Goal: Task Accomplishment & Management: Manage account settings

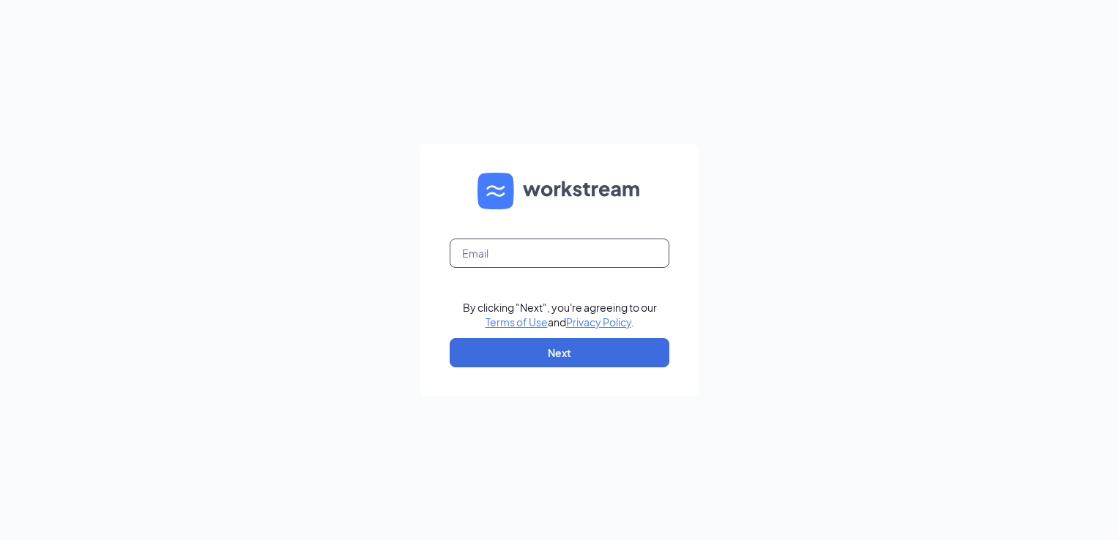
click at [592, 253] on input "text" at bounding box center [559, 253] width 220 height 29
type input "madishea1313@gmail.com"
click at [624, 355] on button "Next" at bounding box center [559, 352] width 220 height 29
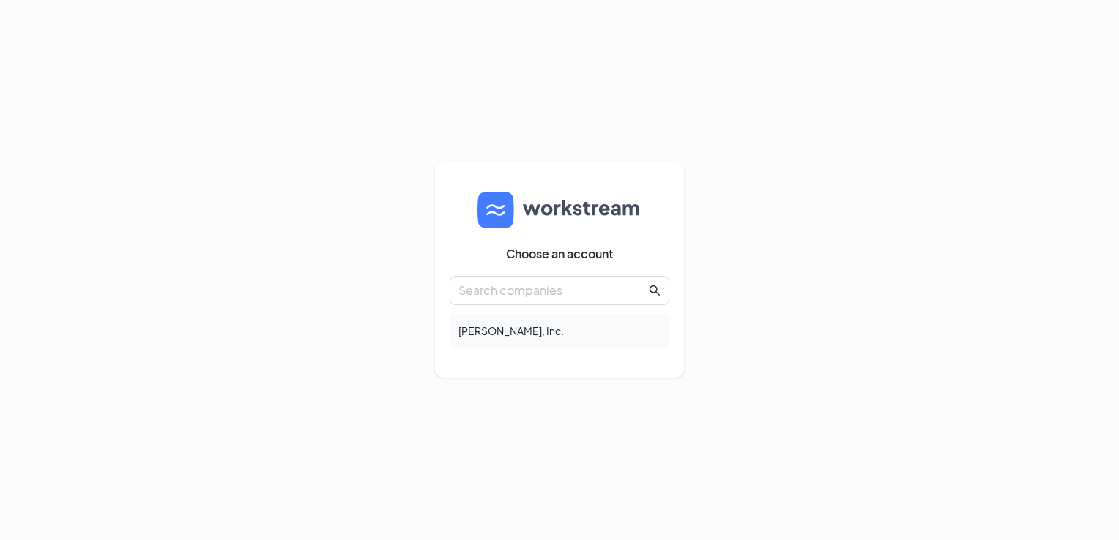
click at [507, 315] on div "[PERSON_NAME], Inc." at bounding box center [559, 331] width 220 height 34
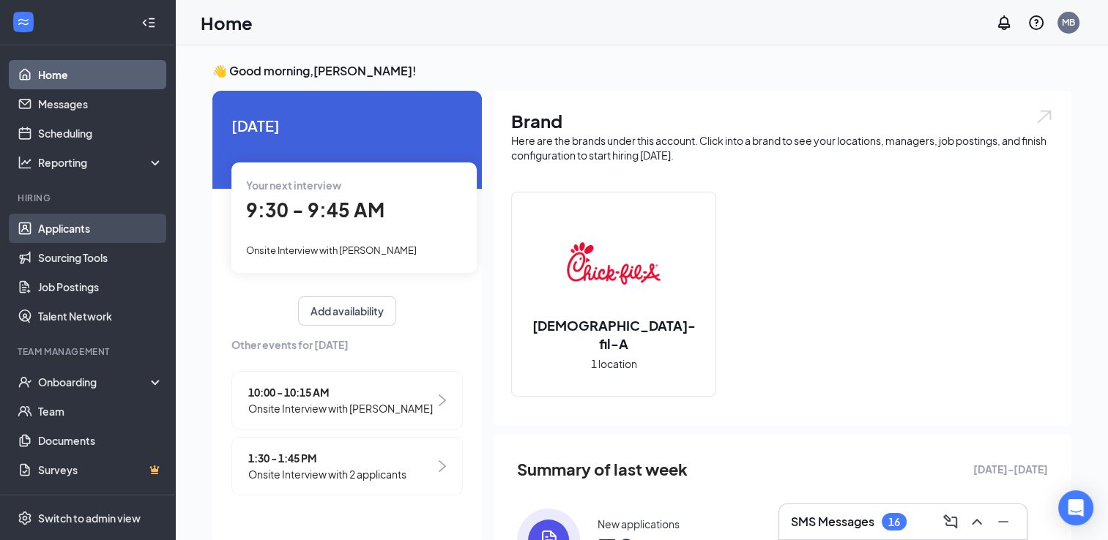
click at [97, 224] on link "Applicants" at bounding box center [100, 228] width 125 height 29
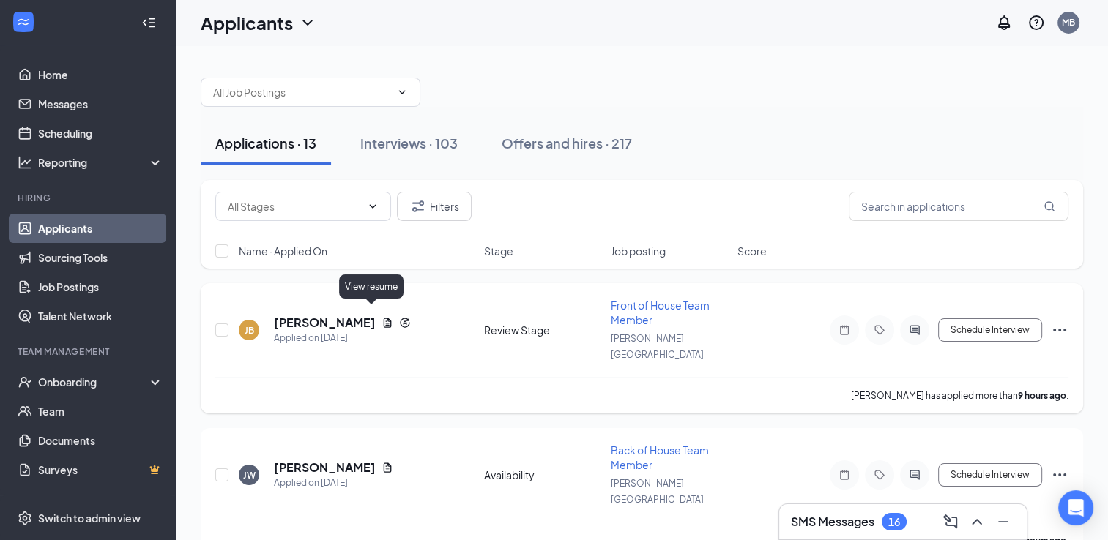
click at [381, 318] on icon "Document" at bounding box center [387, 323] width 12 height 12
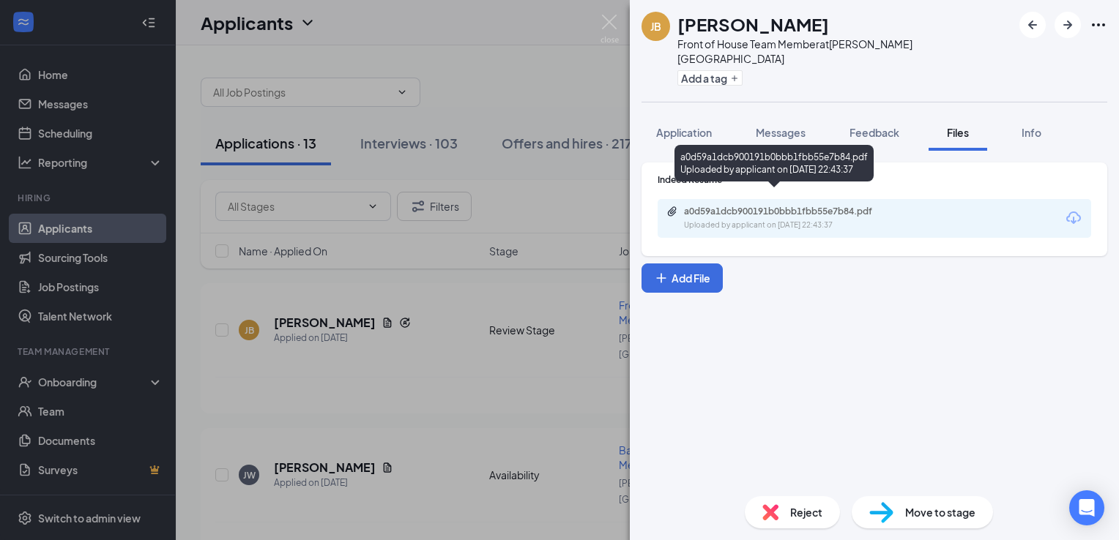
click at [835, 206] on div "a0d59a1dcb900191b0bbb1fbb55e7b84.pdf" at bounding box center [786, 212] width 205 height 12
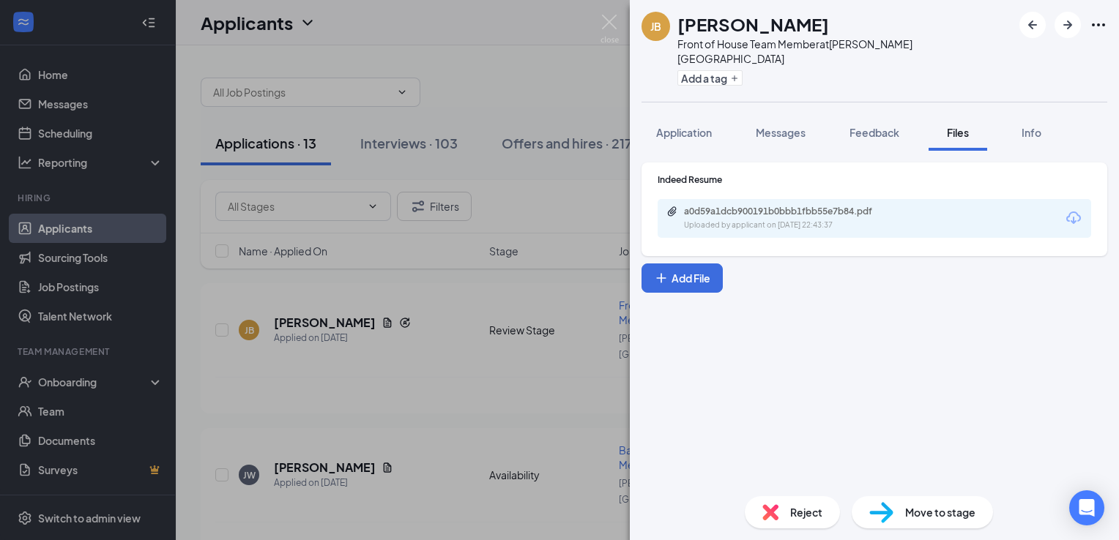
click at [930, 502] on div "Move to stage" at bounding box center [921, 512] width 141 height 32
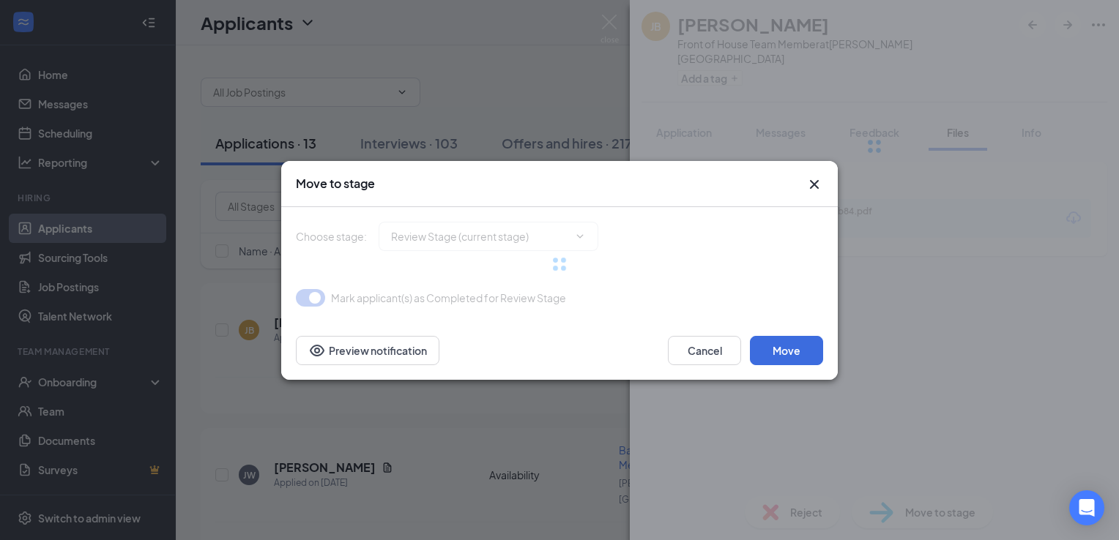
type input "Onsite Interview (next stage)"
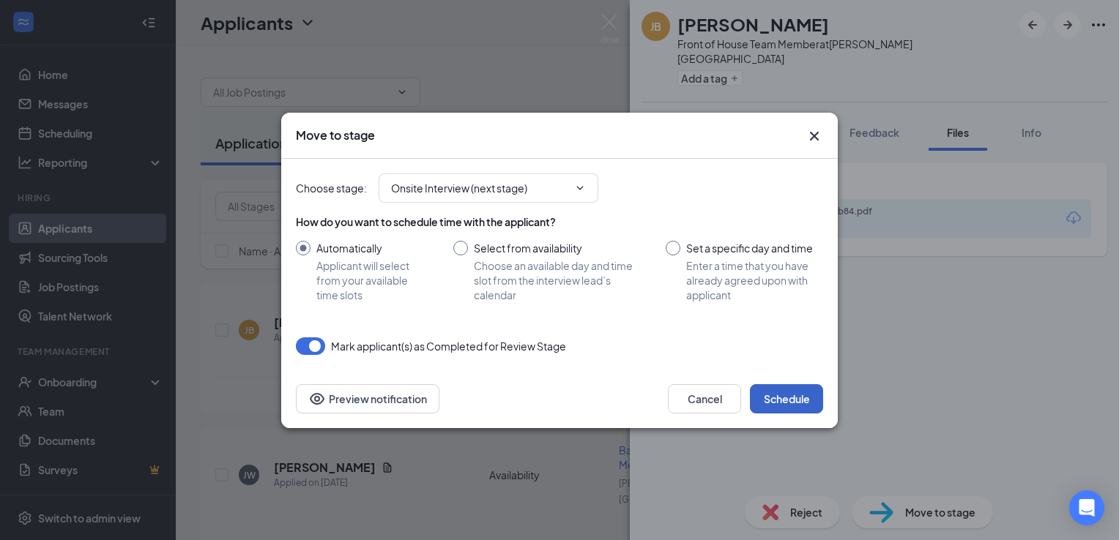
click at [805, 399] on button "Schedule" at bounding box center [786, 398] width 73 height 29
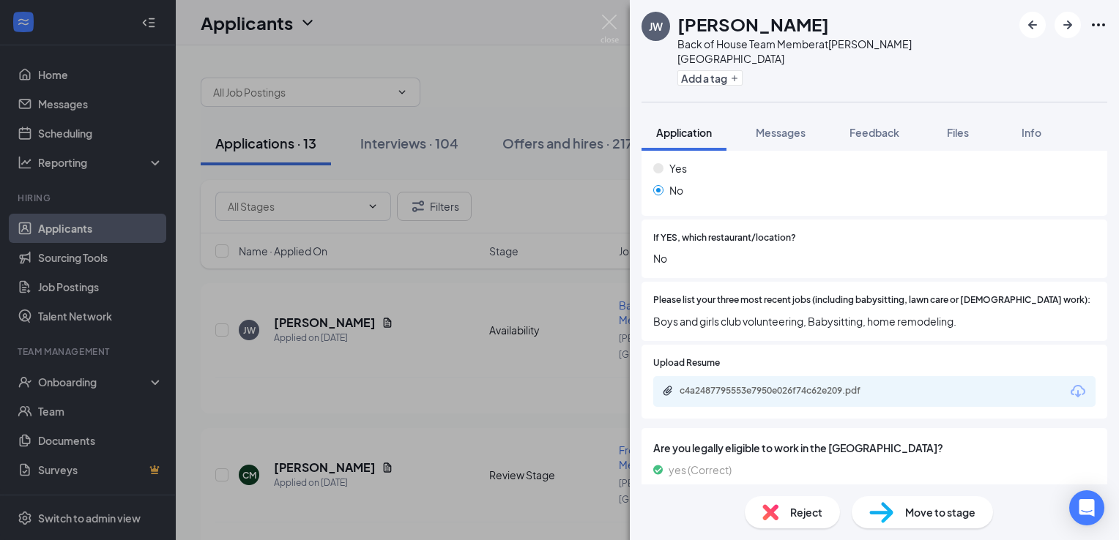
scroll to position [474, 0]
click at [808, 384] on div "c4a2487795553e7950e026f74c62e209.pdf" at bounding box center [781, 390] width 205 height 12
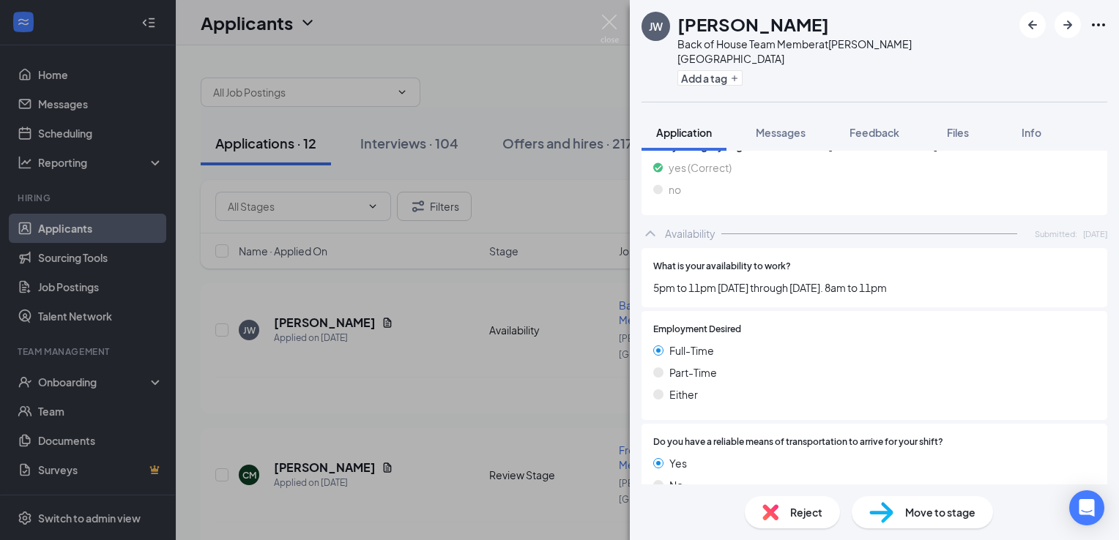
scroll to position [771, 0]
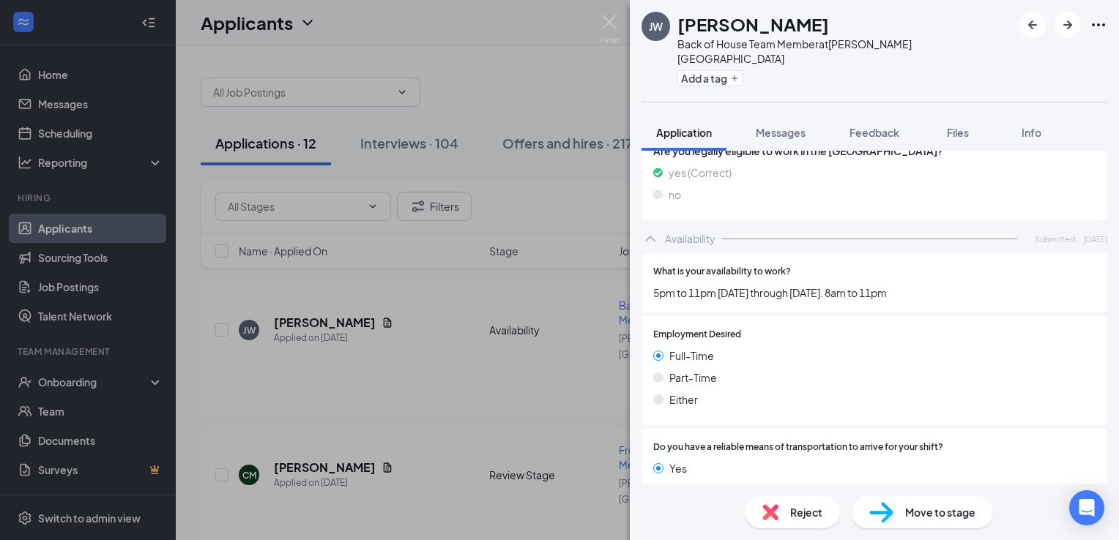
click at [919, 508] on span "Move to stage" at bounding box center [940, 512] width 70 height 16
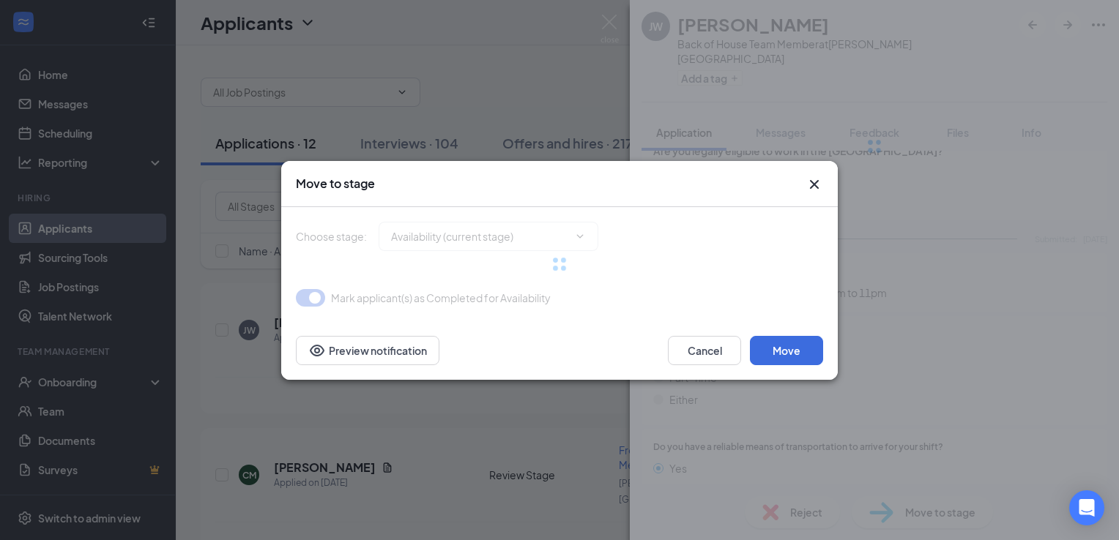
type input "Review Stage (next stage)"
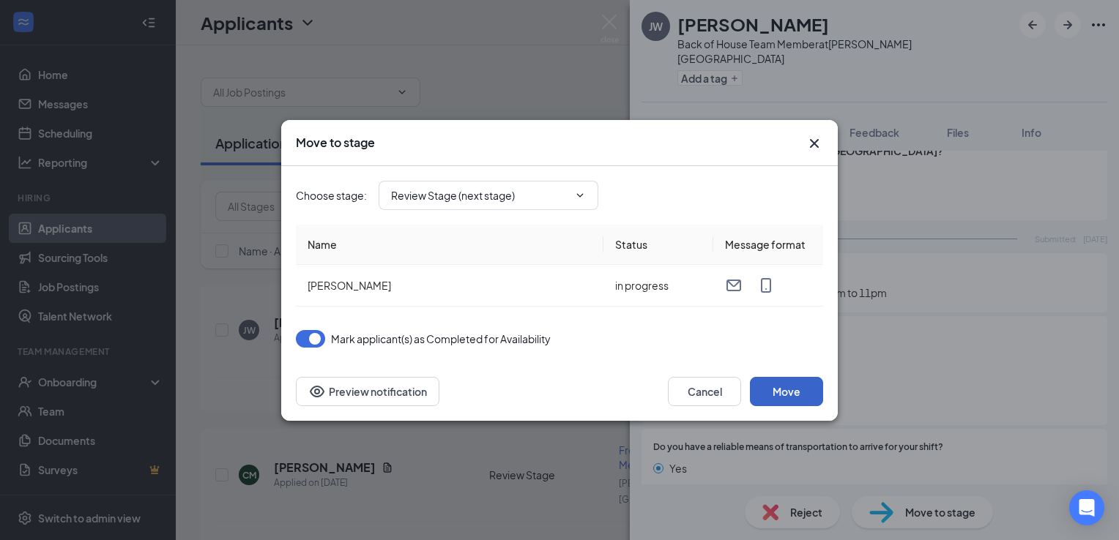
click at [796, 378] on button "Move" at bounding box center [786, 391] width 73 height 29
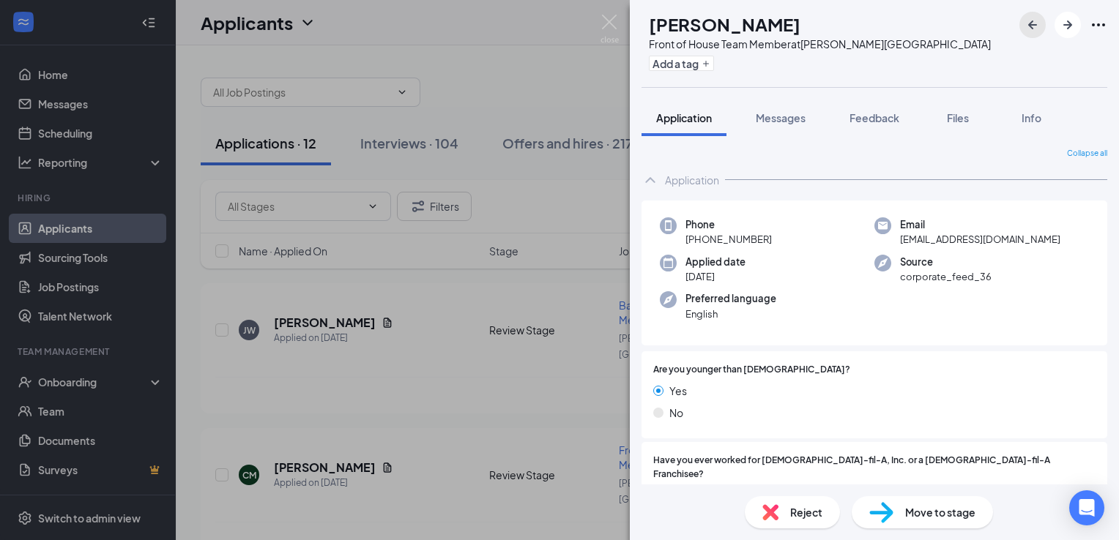
click at [1034, 18] on icon "ArrowLeftNew" at bounding box center [1032, 25] width 18 height 18
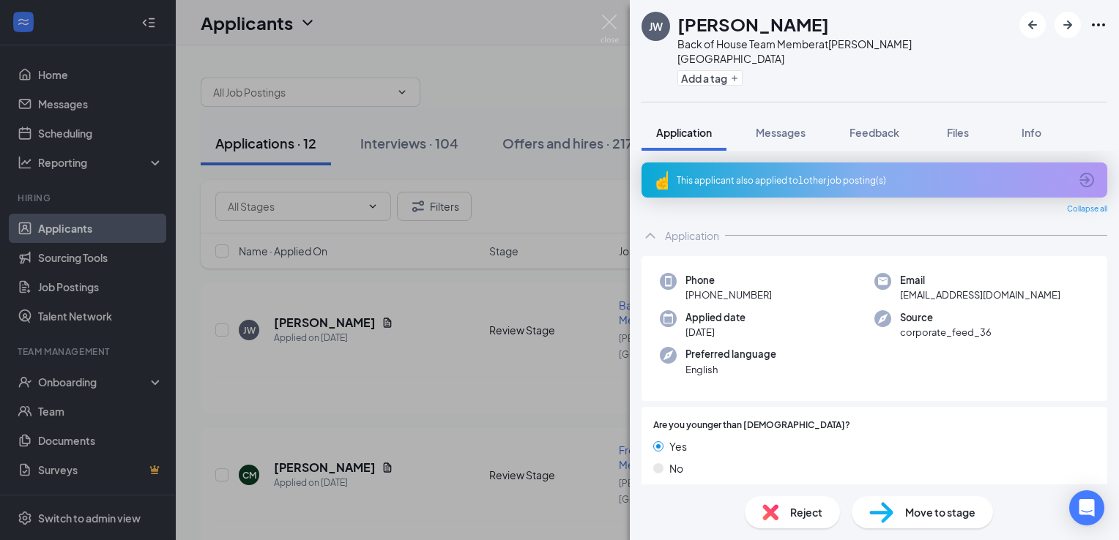
click at [956, 511] on span "Move to stage" at bounding box center [940, 512] width 70 height 16
type input "Onsite Interview (next stage)"
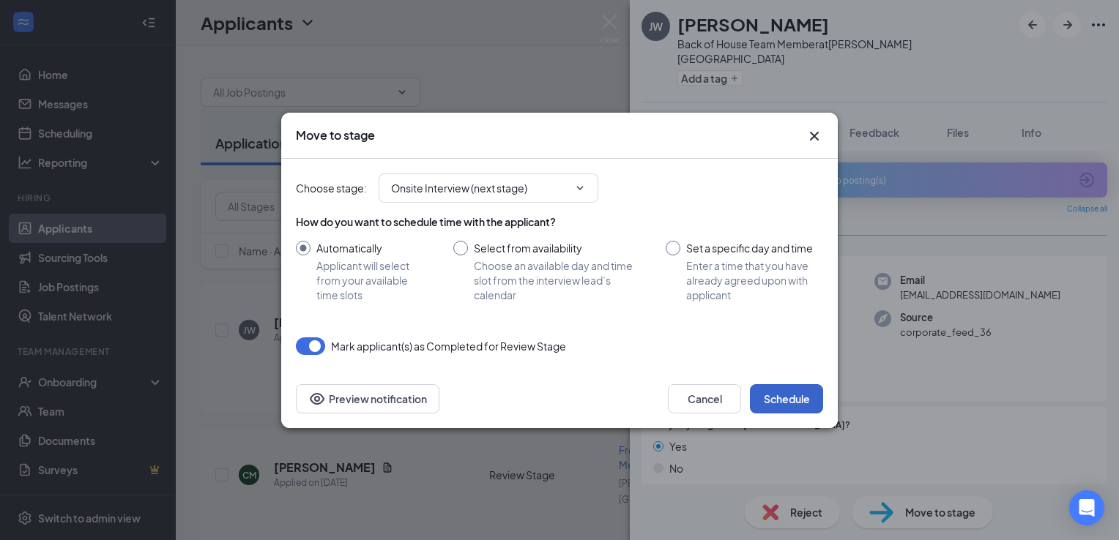
click at [772, 393] on button "Schedule" at bounding box center [786, 398] width 73 height 29
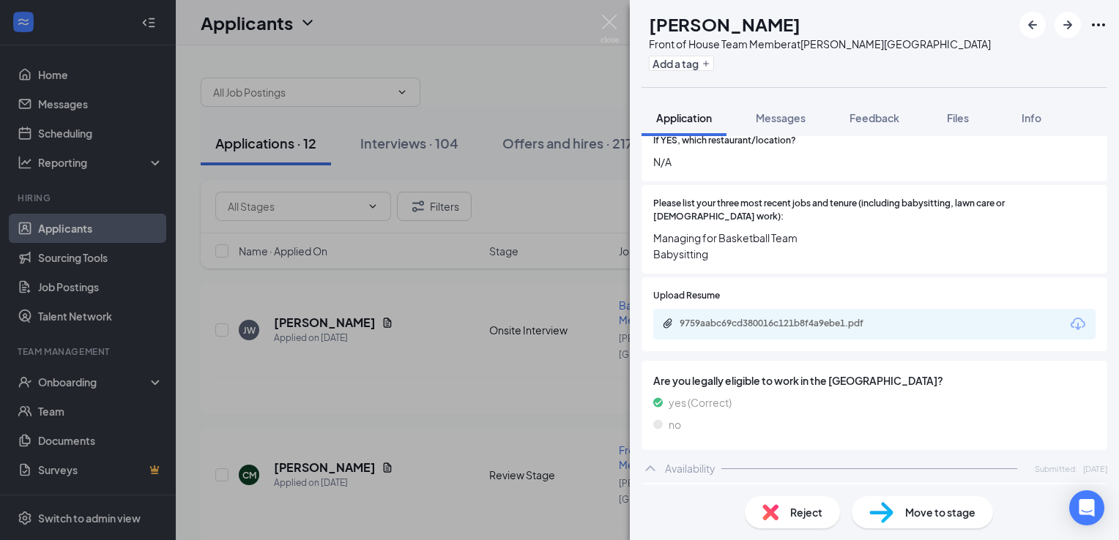
scroll to position [426, 0]
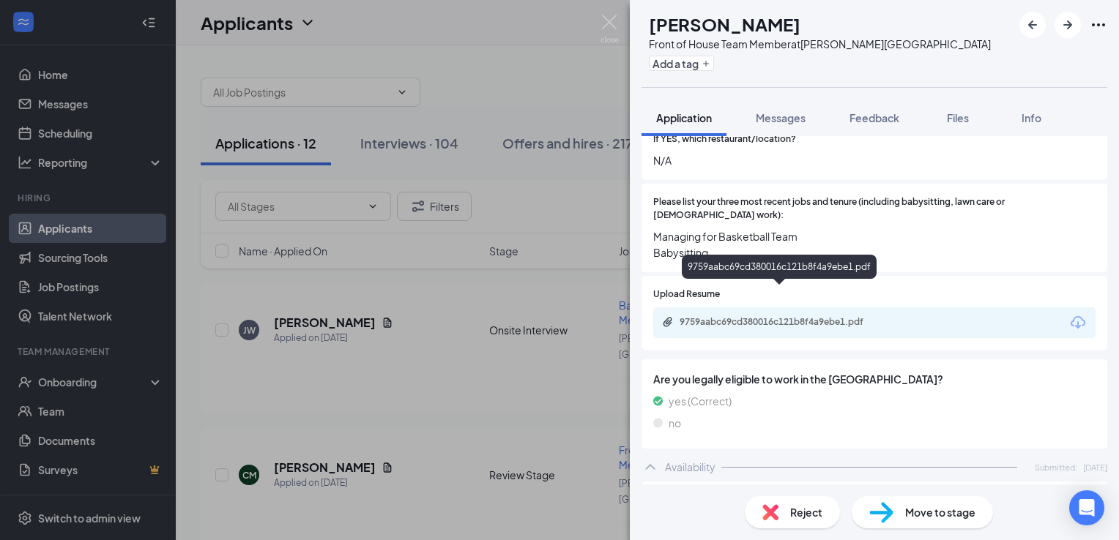
click at [788, 316] on div "9759aabc69cd380016c121b8f4a9ebe1.pdf" at bounding box center [780, 323] width 237 height 14
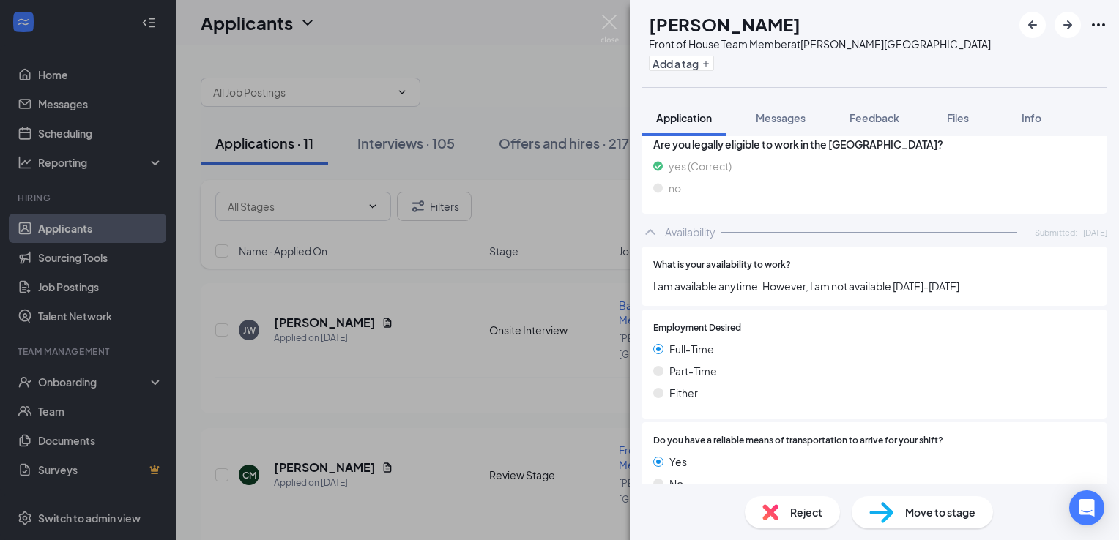
click at [900, 508] on div "Move to stage" at bounding box center [921, 512] width 141 height 32
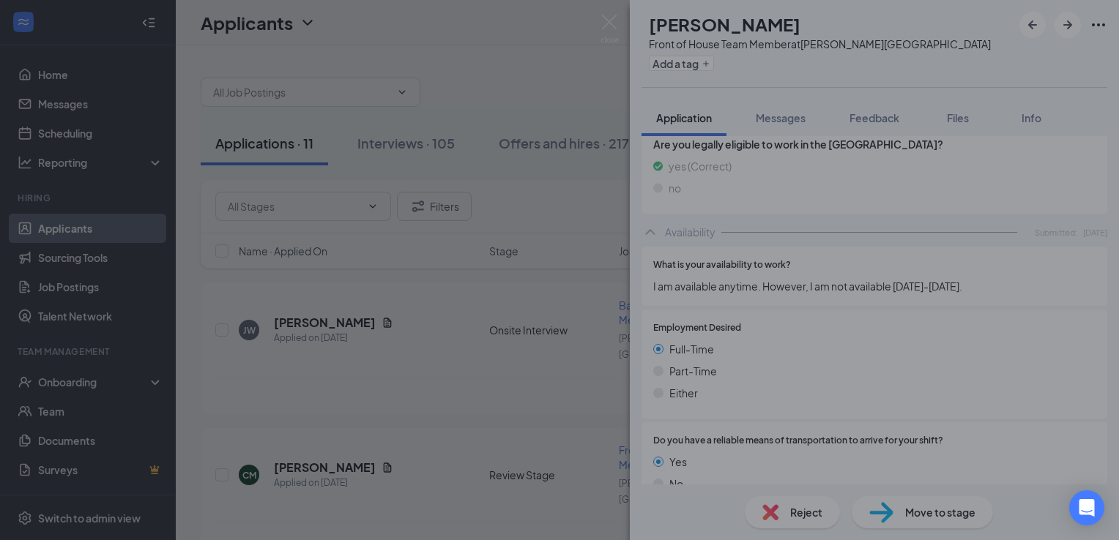
scroll to position [656, 0]
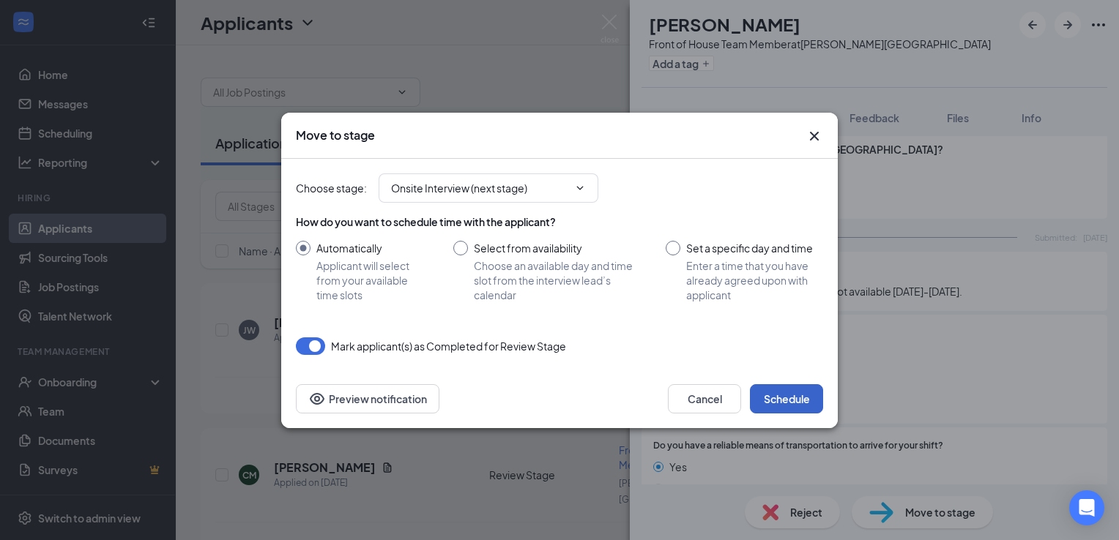
click at [795, 389] on button "Schedule" at bounding box center [786, 398] width 73 height 29
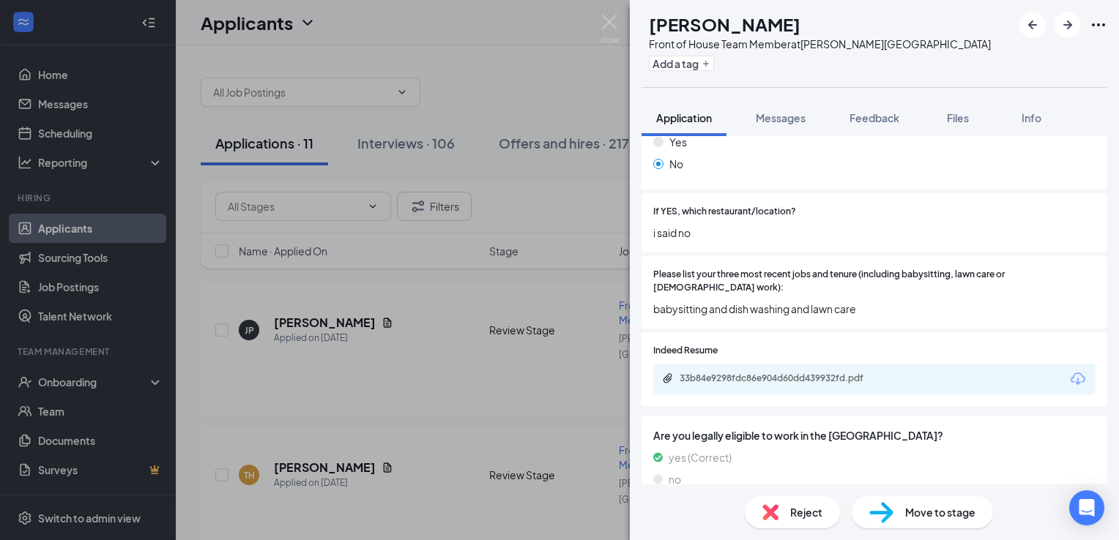
scroll to position [354, 0]
click at [816, 372] on div "33b84e9298fdc86e904d60dd439932fd.pdf" at bounding box center [781, 378] width 205 height 12
click at [795, 520] on span "Reject" at bounding box center [806, 512] width 32 height 16
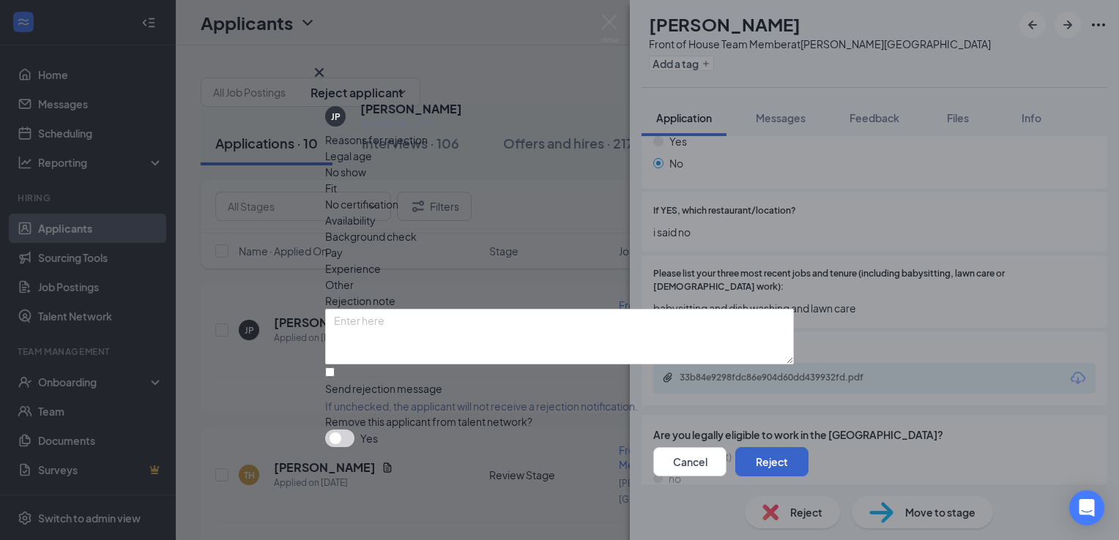
click at [756, 467] on button "Reject" at bounding box center [771, 461] width 73 height 29
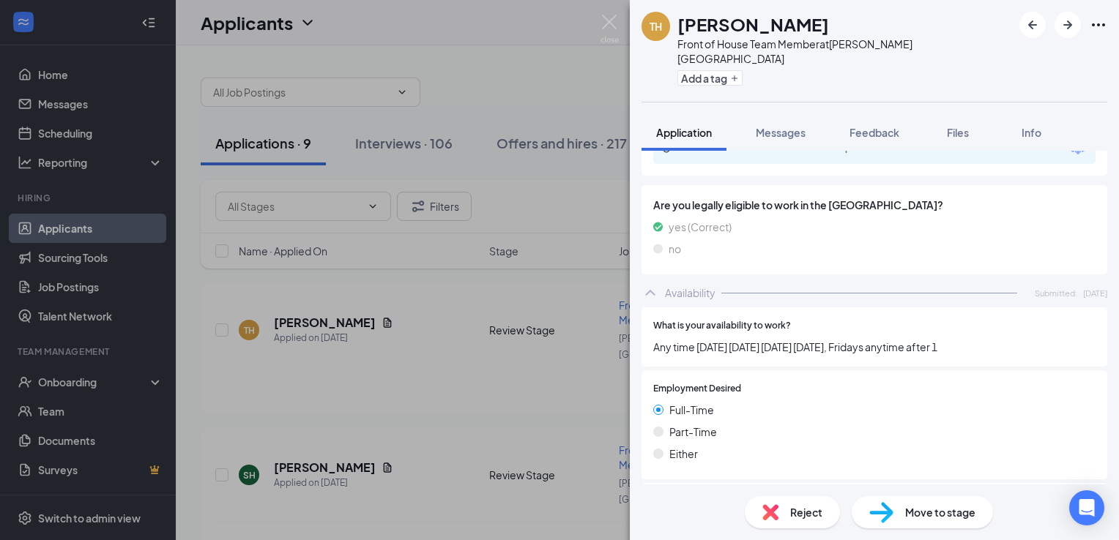
scroll to position [677, 0]
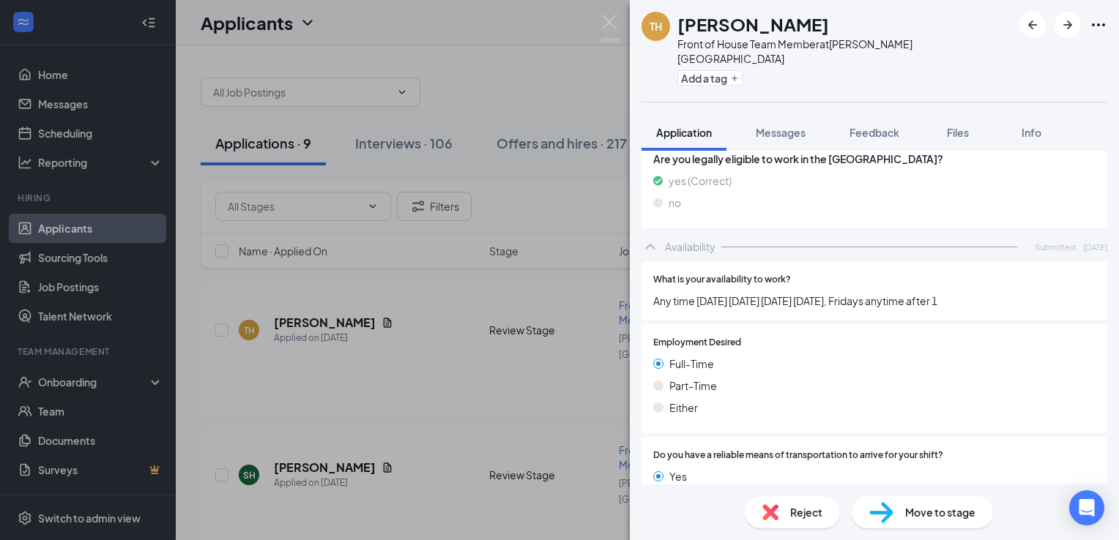
click at [912, 516] on span "Move to stage" at bounding box center [940, 512] width 70 height 16
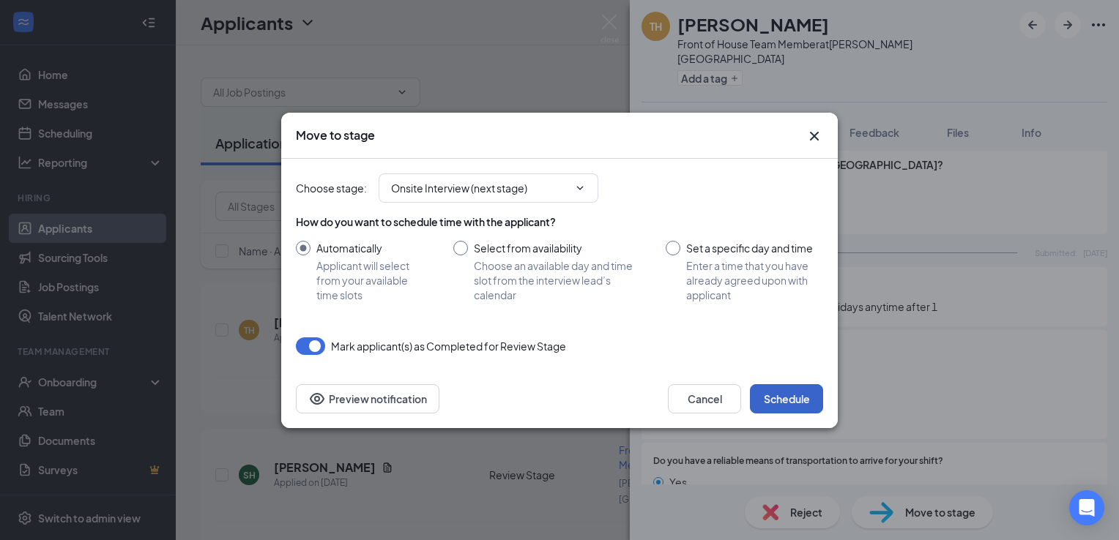
click at [791, 408] on button "Schedule" at bounding box center [786, 398] width 73 height 29
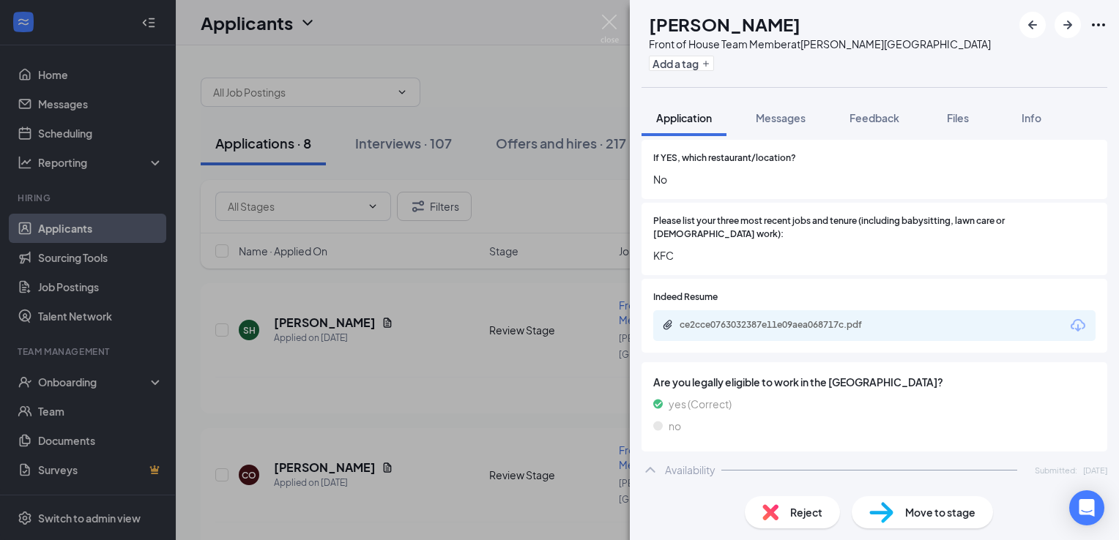
scroll to position [409, 0]
click at [772, 525] on div "Reject" at bounding box center [791, 512] width 95 height 32
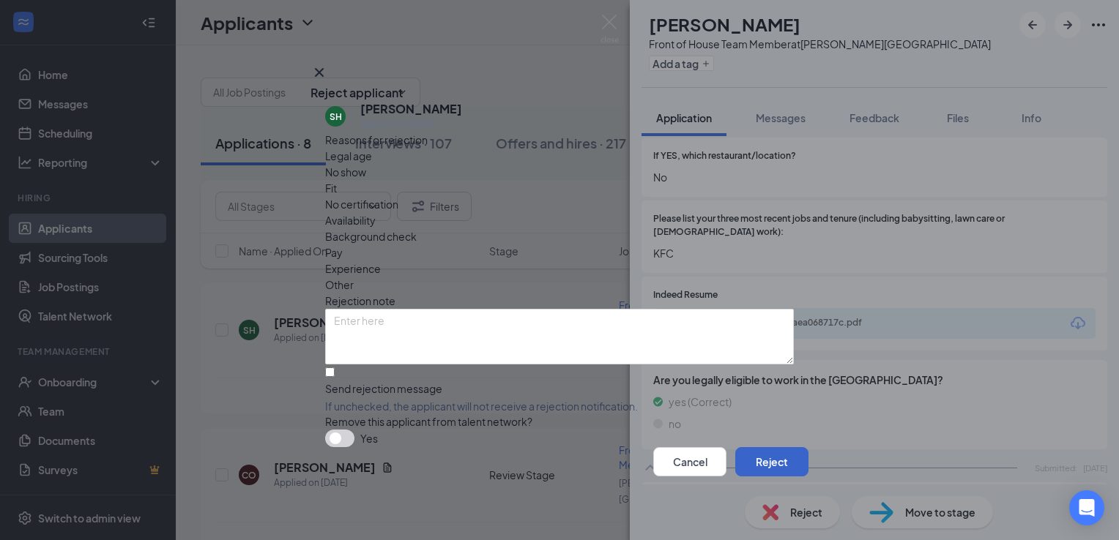
click at [762, 469] on button "Reject" at bounding box center [771, 461] width 73 height 29
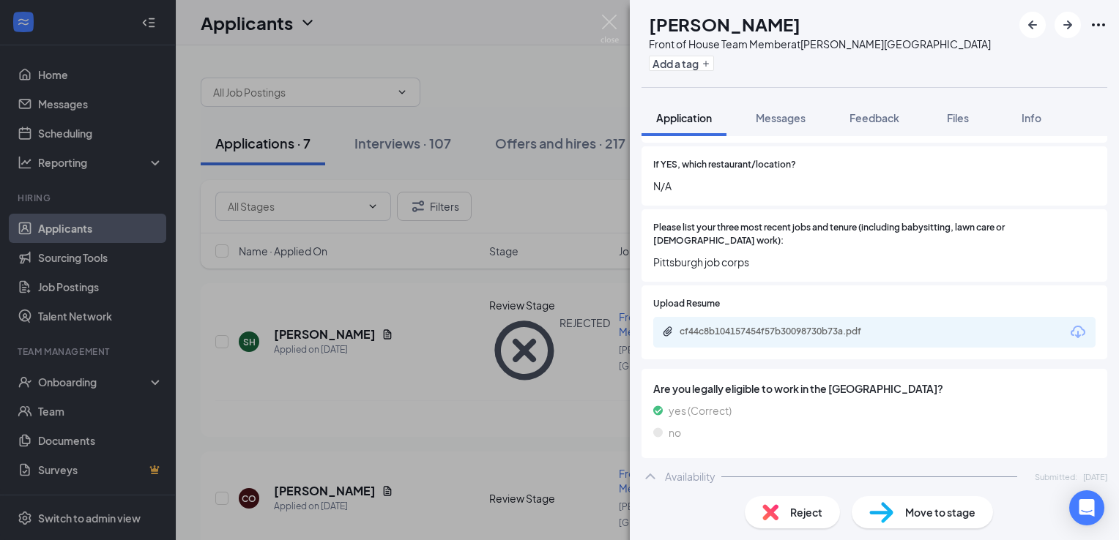
scroll to position [447, 0]
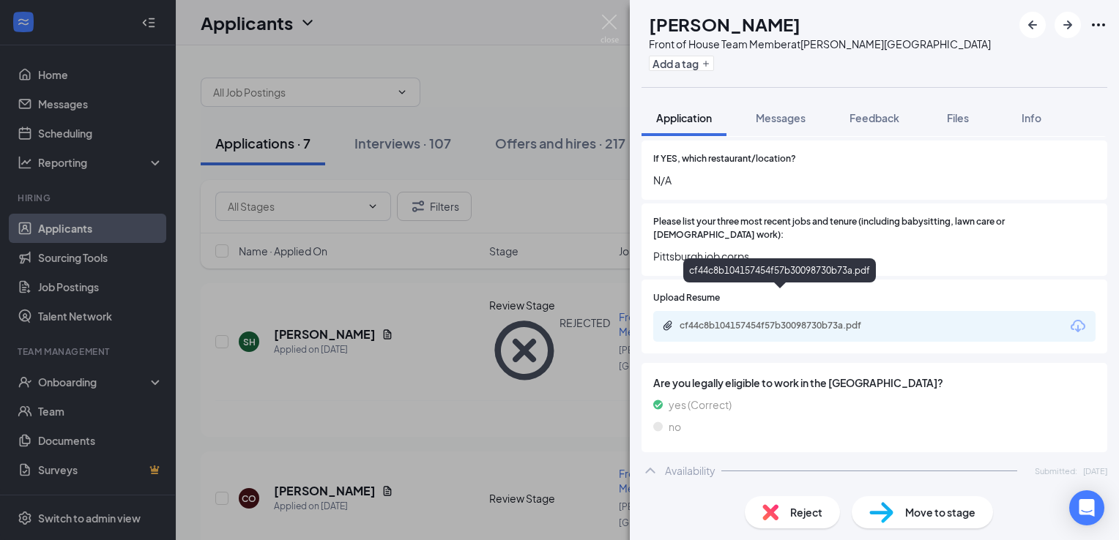
click at [755, 320] on div "cf44c8b104157454f57b30098730b73a.pdf" at bounding box center [781, 326] width 205 height 12
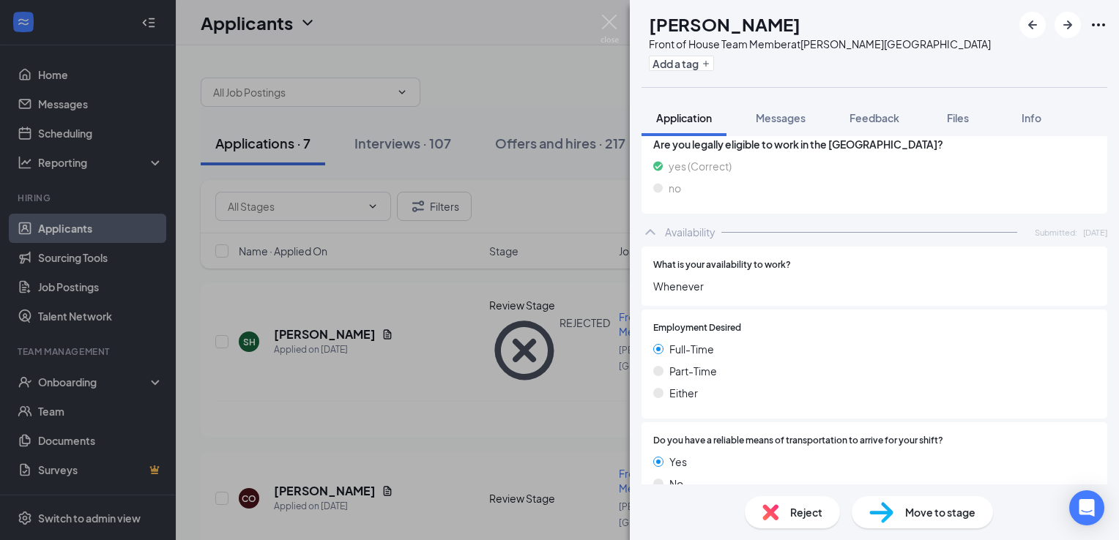
scroll to position [686, 0]
click at [946, 507] on span "Move to stage" at bounding box center [940, 512] width 70 height 16
type input "Onsite Interview (next stage)"
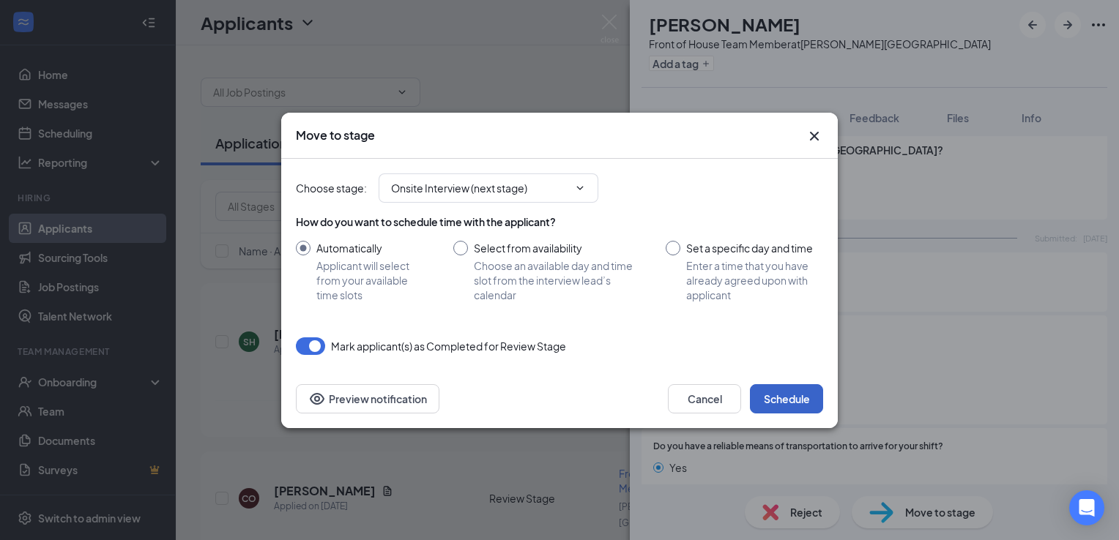
click at [788, 403] on button "Schedule" at bounding box center [786, 398] width 73 height 29
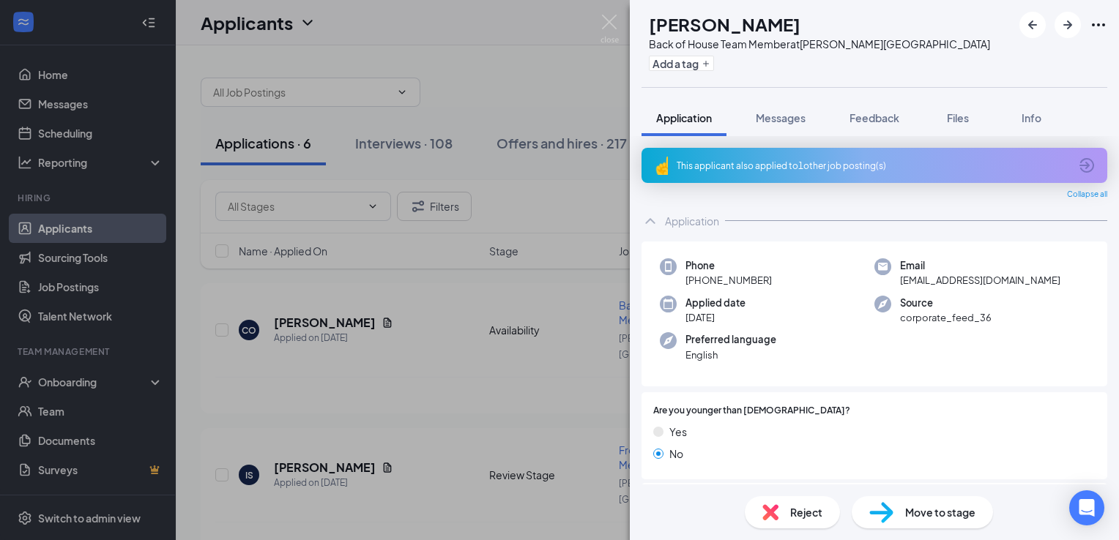
click at [788, 408] on div "CO Cheyenne Ocealis Back of House Team Member at Skibo Square Add a tag Applica…" at bounding box center [874, 270] width 489 height 540
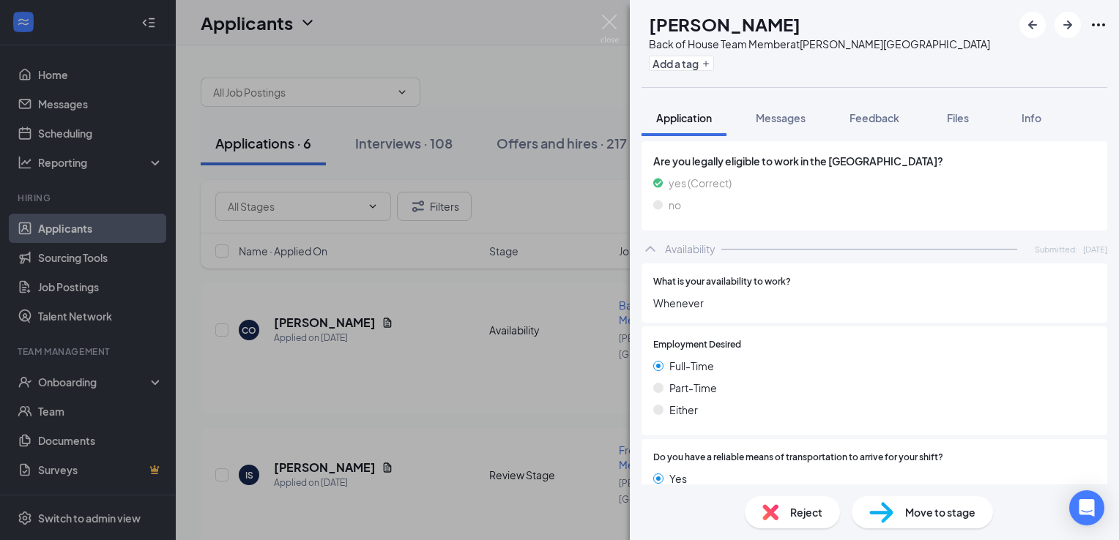
scroll to position [776, 0]
